Goal: Information Seeking & Learning: Check status

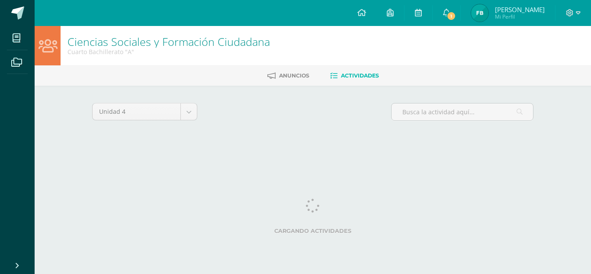
click at [451, 10] on link "1" at bounding box center [446, 13] width 28 height 26
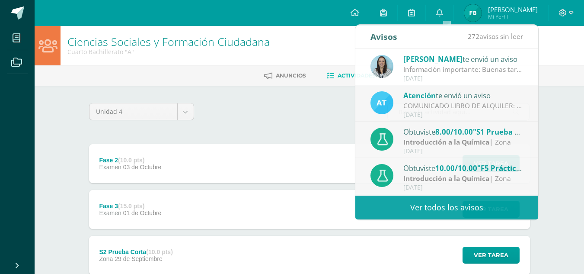
click at [508, 10] on span "[PERSON_NAME]" at bounding box center [513, 9] width 50 height 9
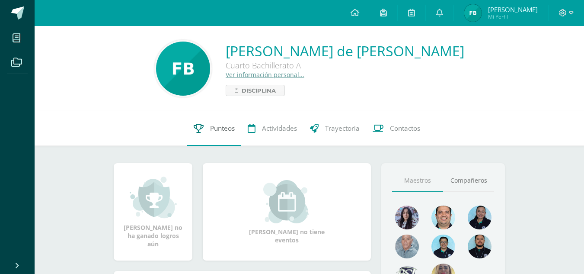
click at [206, 128] on link "Punteos" at bounding box center [214, 128] width 54 height 35
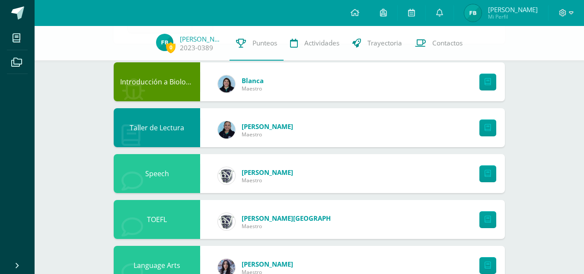
scroll to position [73, 0]
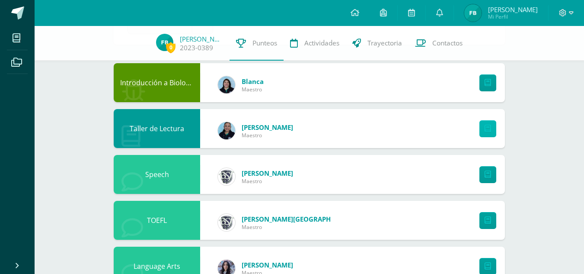
click at [493, 130] on link at bounding box center [487, 128] width 17 height 17
click at [137, 144] on icon at bounding box center [130, 136] width 19 height 22
click at [260, 126] on link "Rogelia Martinez" at bounding box center [267, 127] width 51 height 9
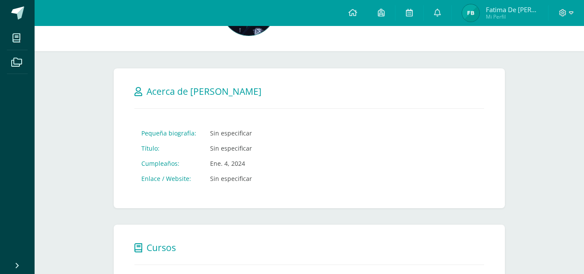
scroll to position [61, 0]
